Goal: Information Seeking & Learning: Check status

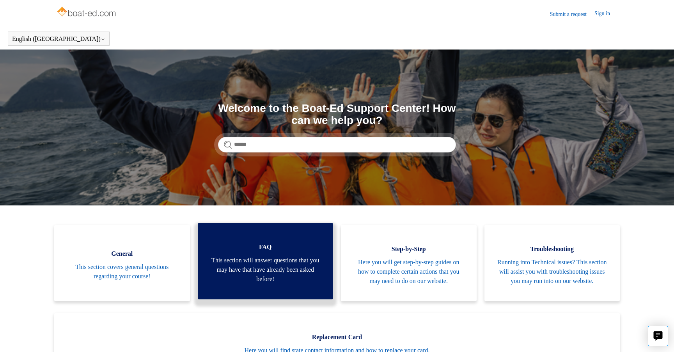
click at [286, 274] on span "This section will answer questions that you may have that have already been ask…" at bounding box center [265, 270] width 112 height 28
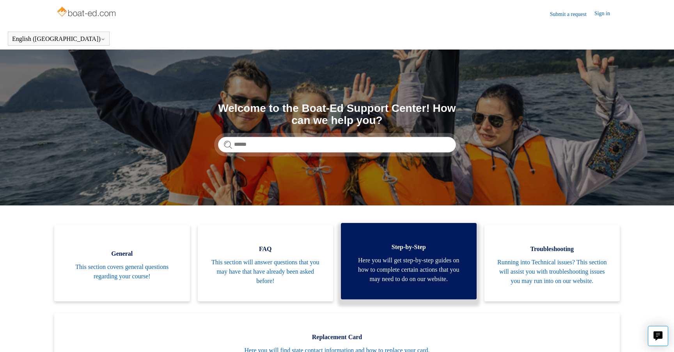
click at [360, 260] on link "Step-by-Step Here you will get step-by-step guides on how to complete certain a…" at bounding box center [409, 261] width 136 height 76
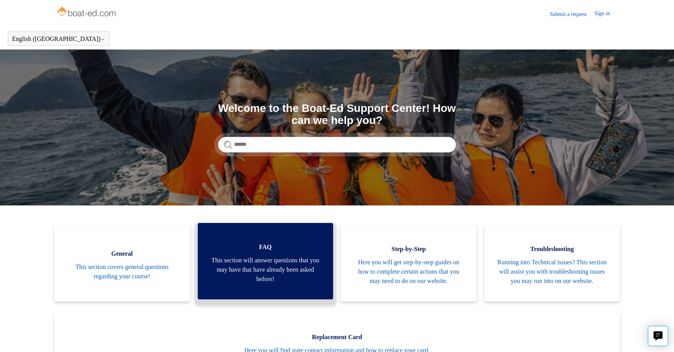
click at [274, 284] on span "This section will answer questions that you may have that have already been ask…" at bounding box center [265, 270] width 112 height 28
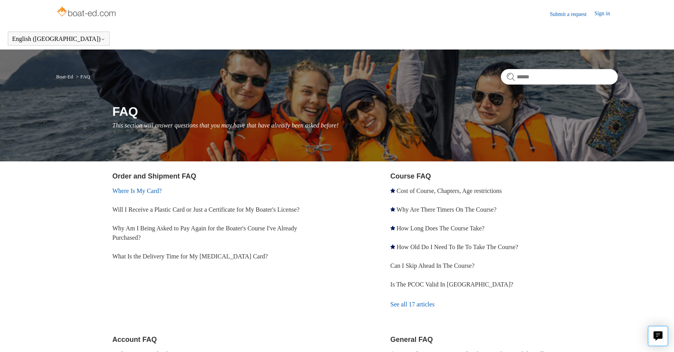
click at [152, 192] on link "Where Is My Card?" at bounding box center [137, 191] width 50 height 7
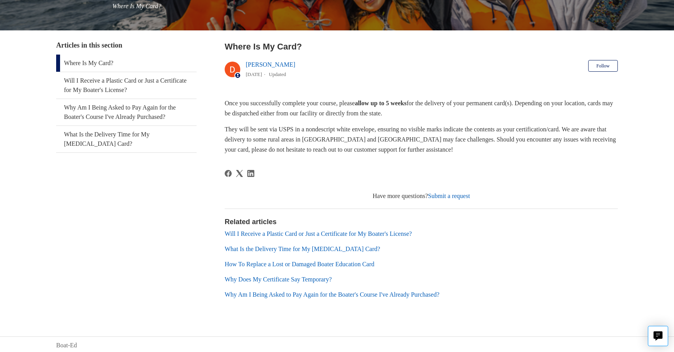
scroll to position [121, 0]
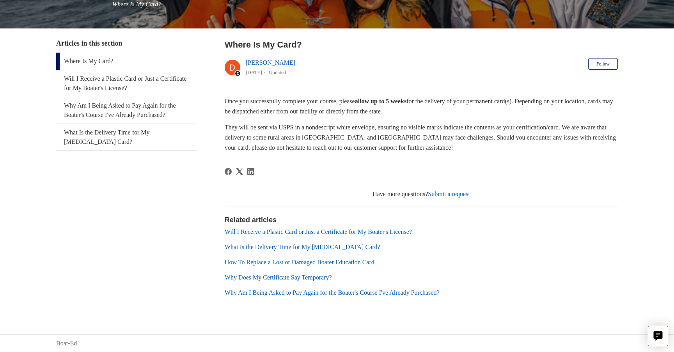
click at [293, 291] on link "Why Am I Being Asked to Pay Again for the Boater's Course I've Already Purchase…" at bounding box center [332, 292] width 215 height 7
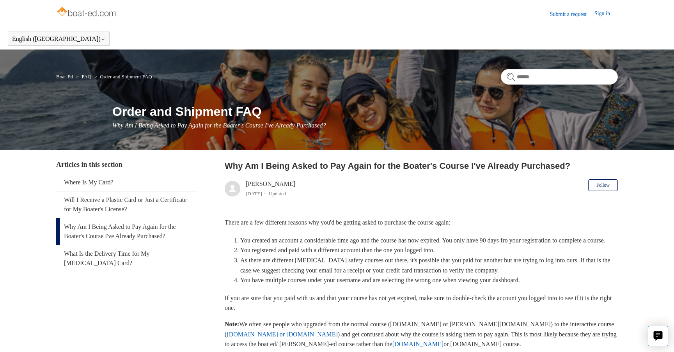
scroll to position [194, 0]
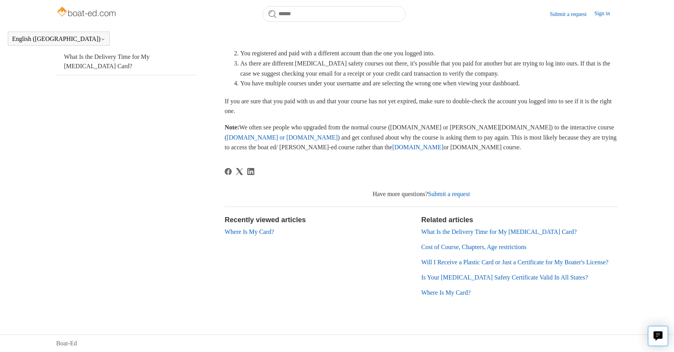
click at [270, 227] on li "Where Is My Card?" at bounding box center [319, 231] width 189 height 9
click at [269, 229] on link "Where Is My Card?" at bounding box center [250, 232] width 50 height 7
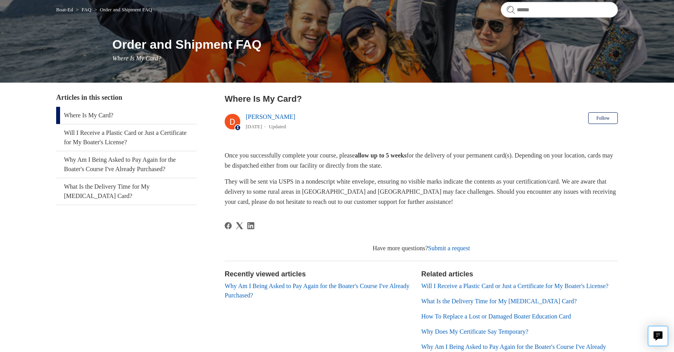
scroll to position [67, 0]
